Goal: Task Accomplishment & Management: Manage account settings

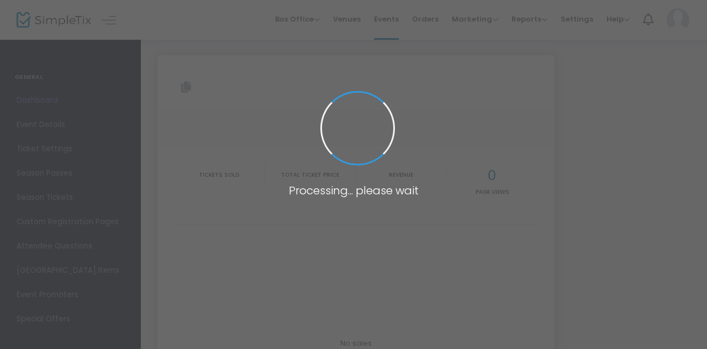
type input "[URL][DOMAIN_NAME]"
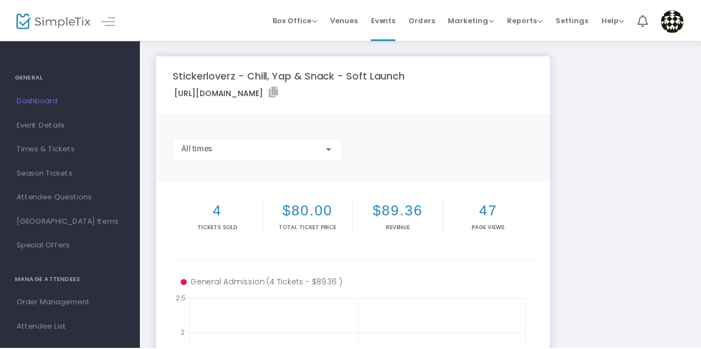
scroll to position [114, 0]
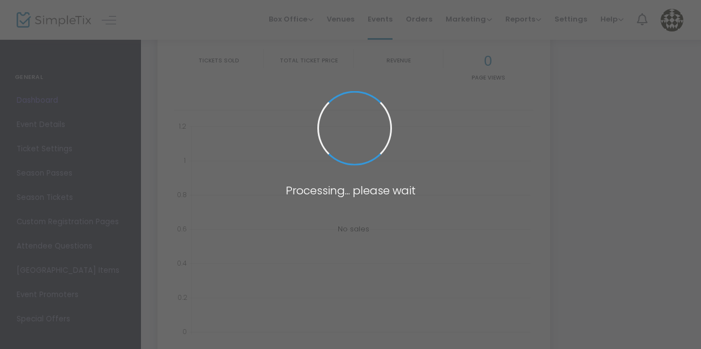
type input "[URL][DOMAIN_NAME]"
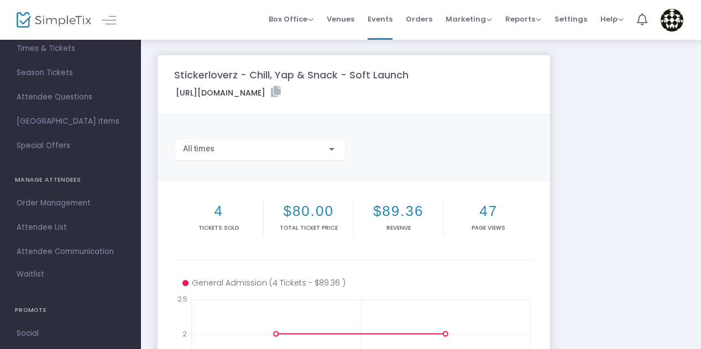
scroll to position [104, 0]
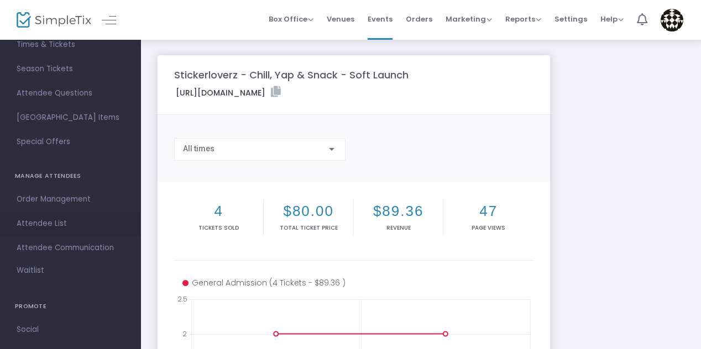
click at [45, 226] on span "Attendee List" at bounding box center [71, 224] width 108 height 14
